Goal: Task Accomplishment & Management: Manage account settings

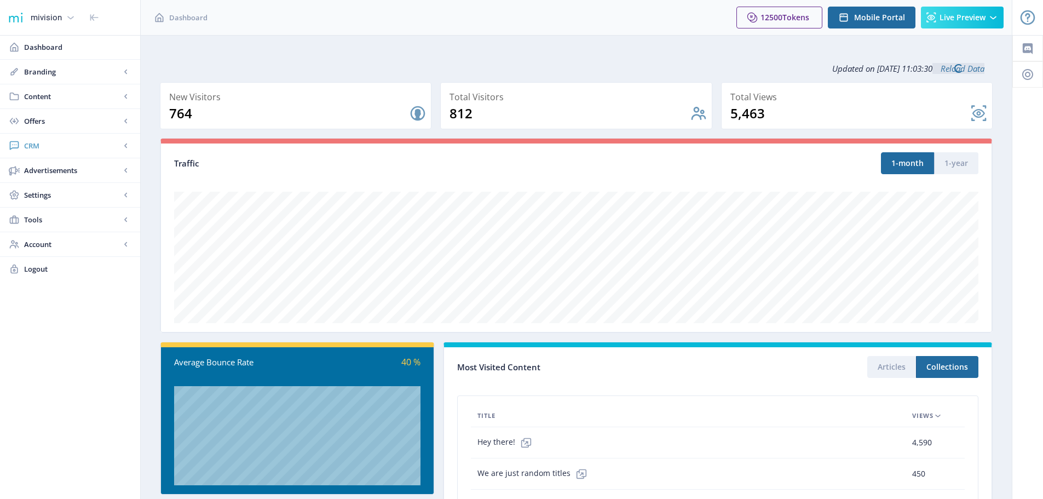
click at [32, 144] on span "CRM" at bounding box center [72, 145] width 96 height 11
click at [47, 174] on span "Readers" at bounding box center [82, 170] width 94 height 11
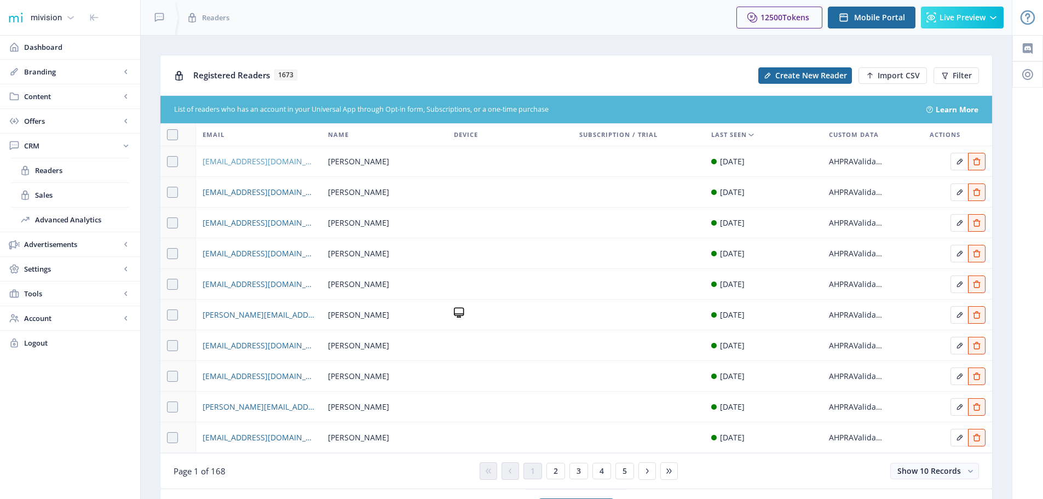
click at [232, 165] on span "[EMAIL_ADDRESS][DOMAIN_NAME]" at bounding box center [259, 161] width 112 height 13
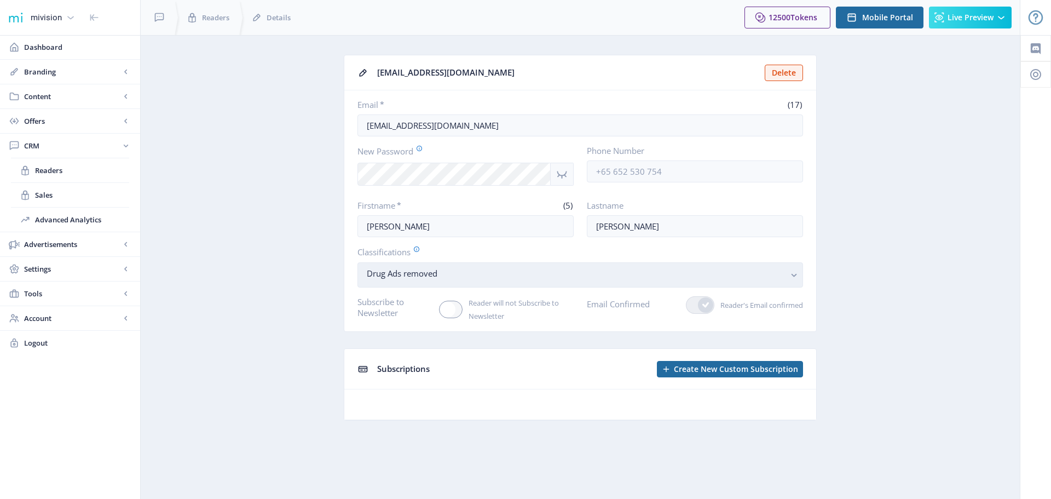
click at [487, 272] on nb-select-label "Drug Ads removed" at bounding box center [576, 273] width 418 height 13
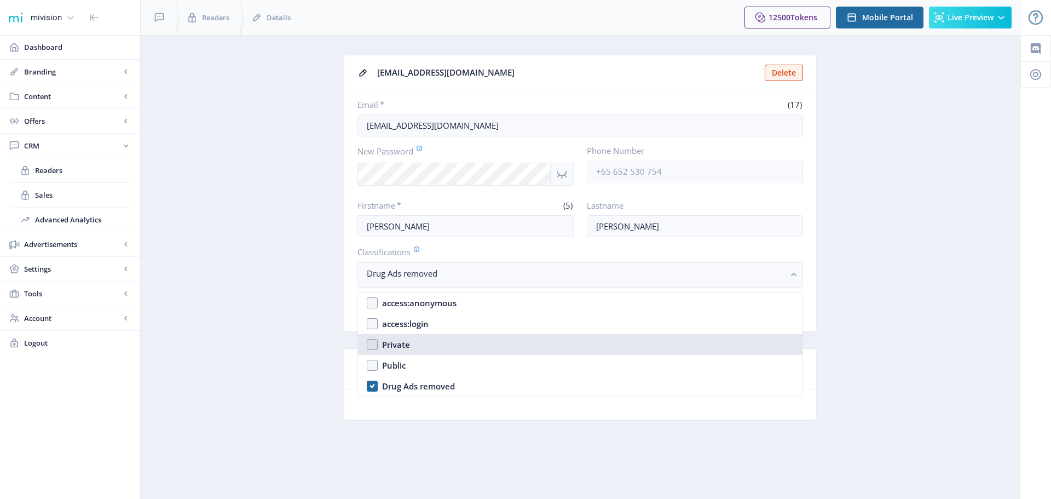
click at [387, 341] on div "Private" at bounding box center [396, 344] width 28 height 13
checkbox input "true"
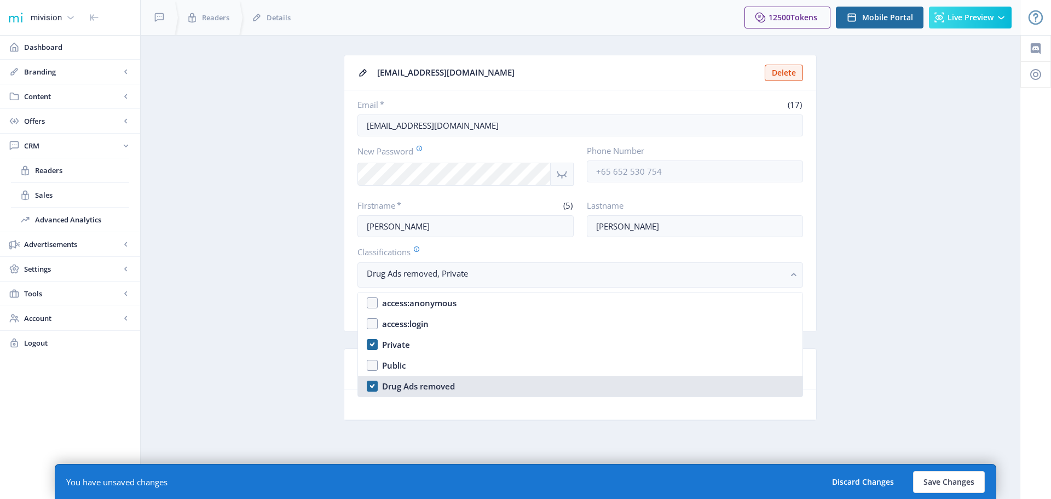
click at [371, 383] on nb-option "Drug Ads removed" at bounding box center [580, 386] width 445 height 21
checkbox input "false"
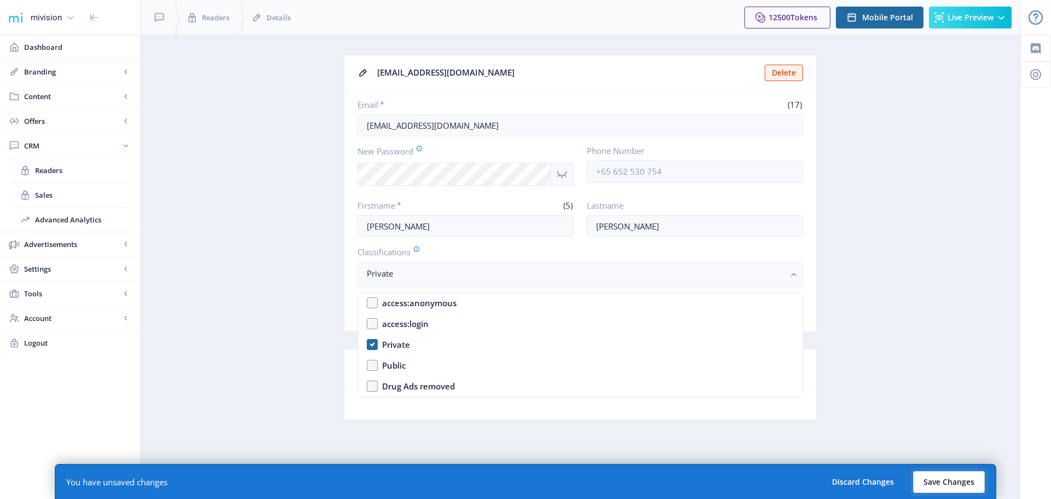
click at [944, 484] on button "Save Changes" at bounding box center [949, 482] width 72 height 22
